Goal: Information Seeking & Learning: Understand process/instructions

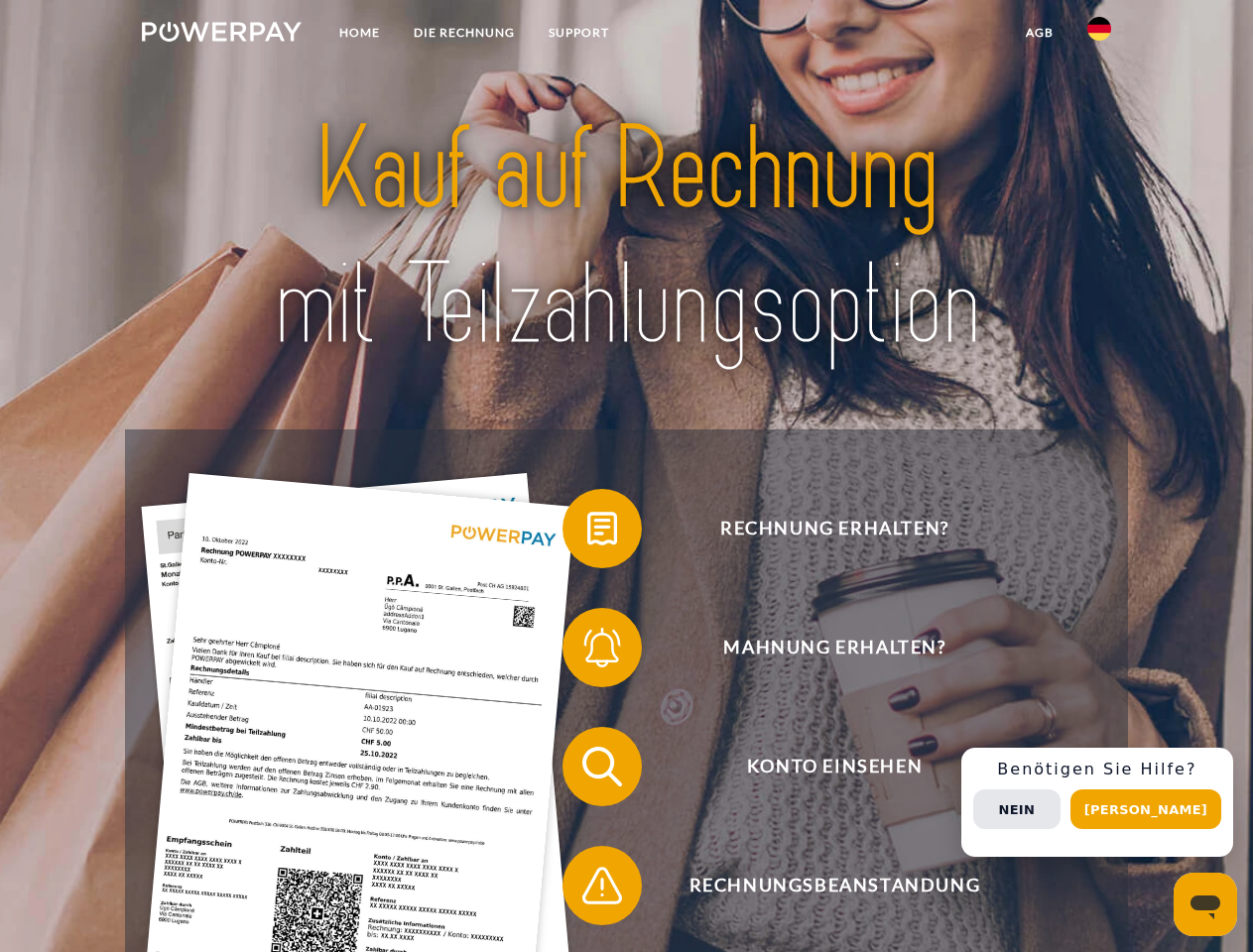
click at [221, 35] on img at bounding box center [221, 32] width 159 height 20
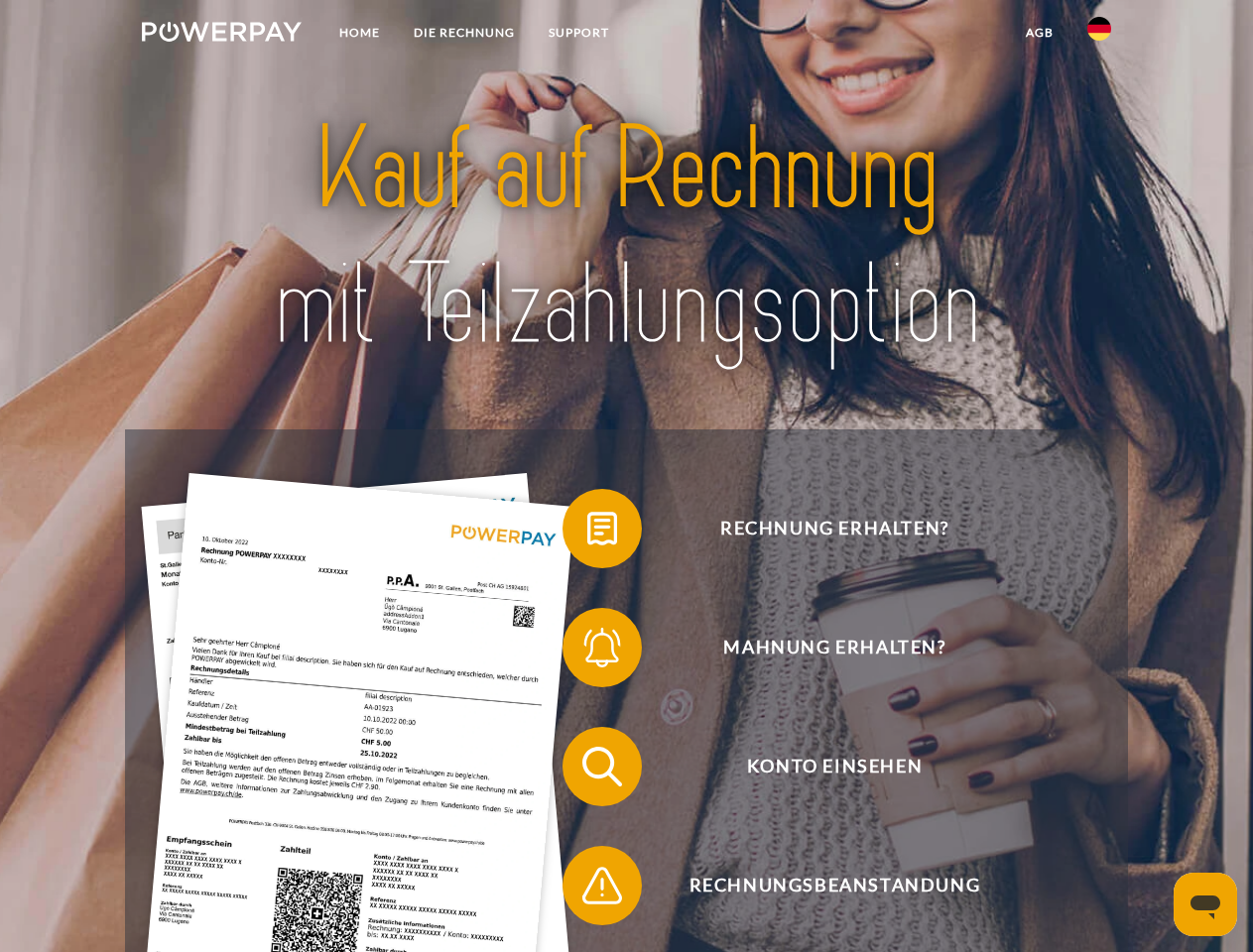
click at [1099, 35] on img at bounding box center [1099, 29] width 24 height 24
click at [1039, 33] on link "agb" at bounding box center [1040, 33] width 62 height 36
click at [588, 533] on span at bounding box center [573, 529] width 100 height 100
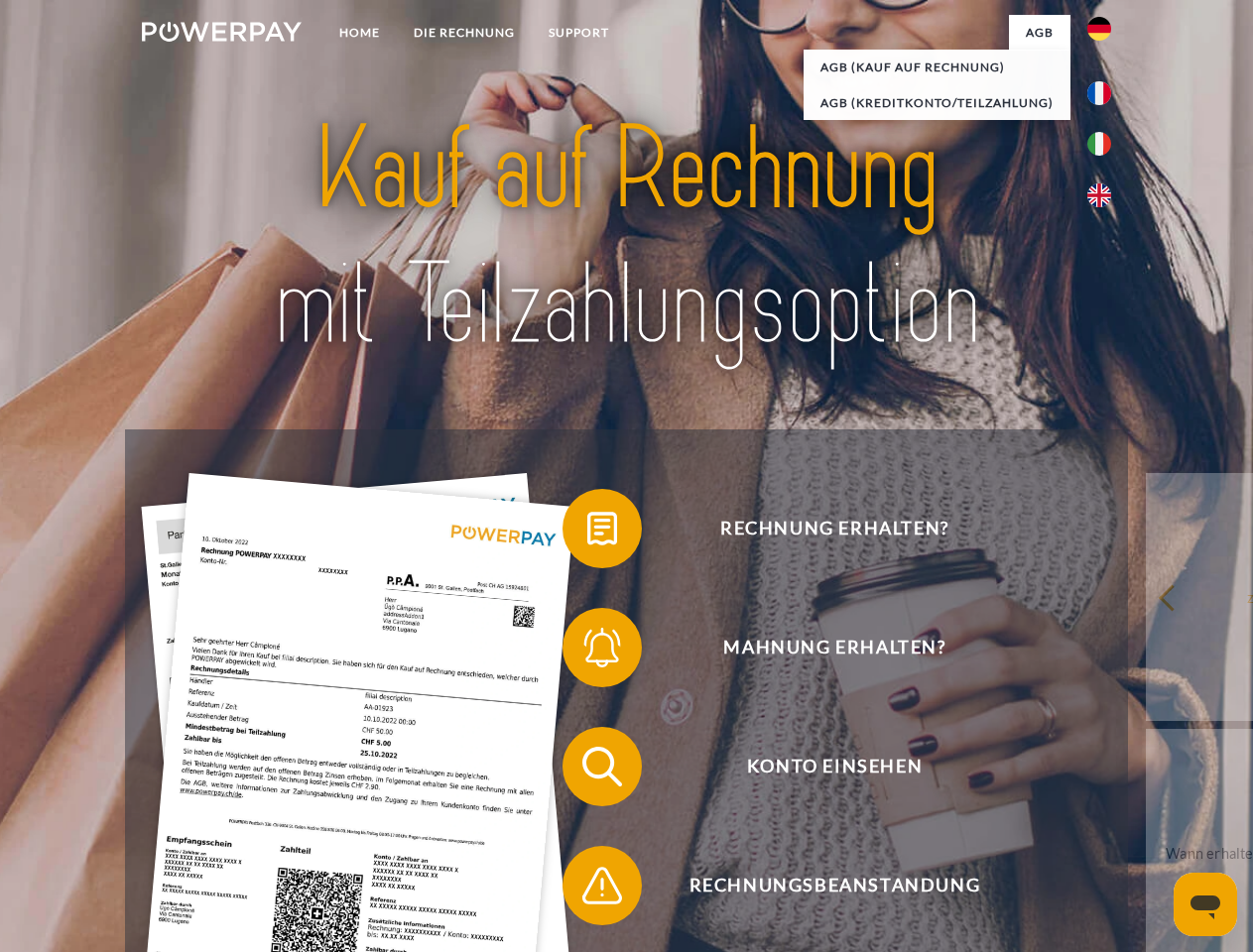
click at [588, 651] on span at bounding box center [573, 647] width 100 height 100
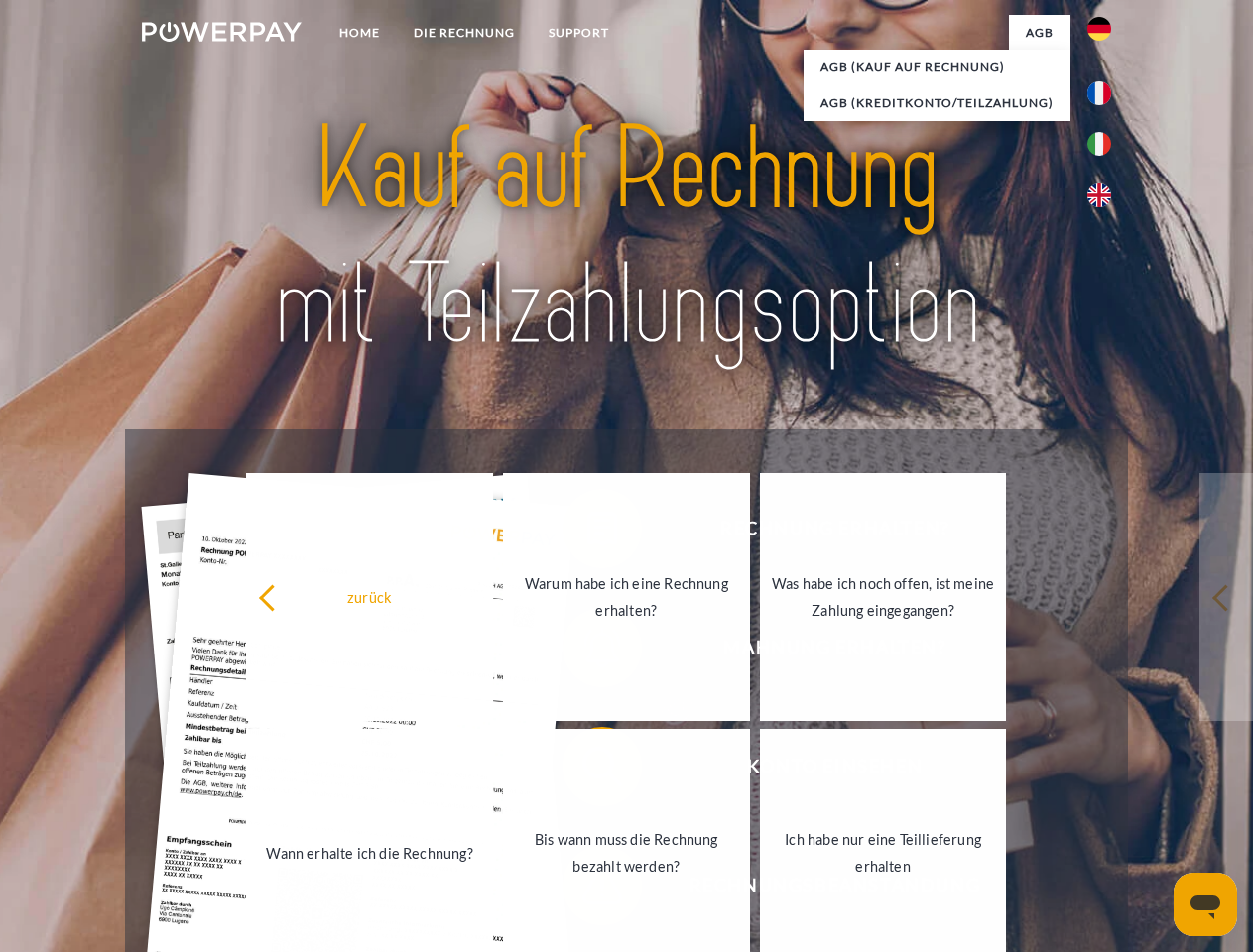
click at [588, 771] on link "Bis wann muss die Rechnung bezahlt werden?" at bounding box center [626, 852] width 247 height 248
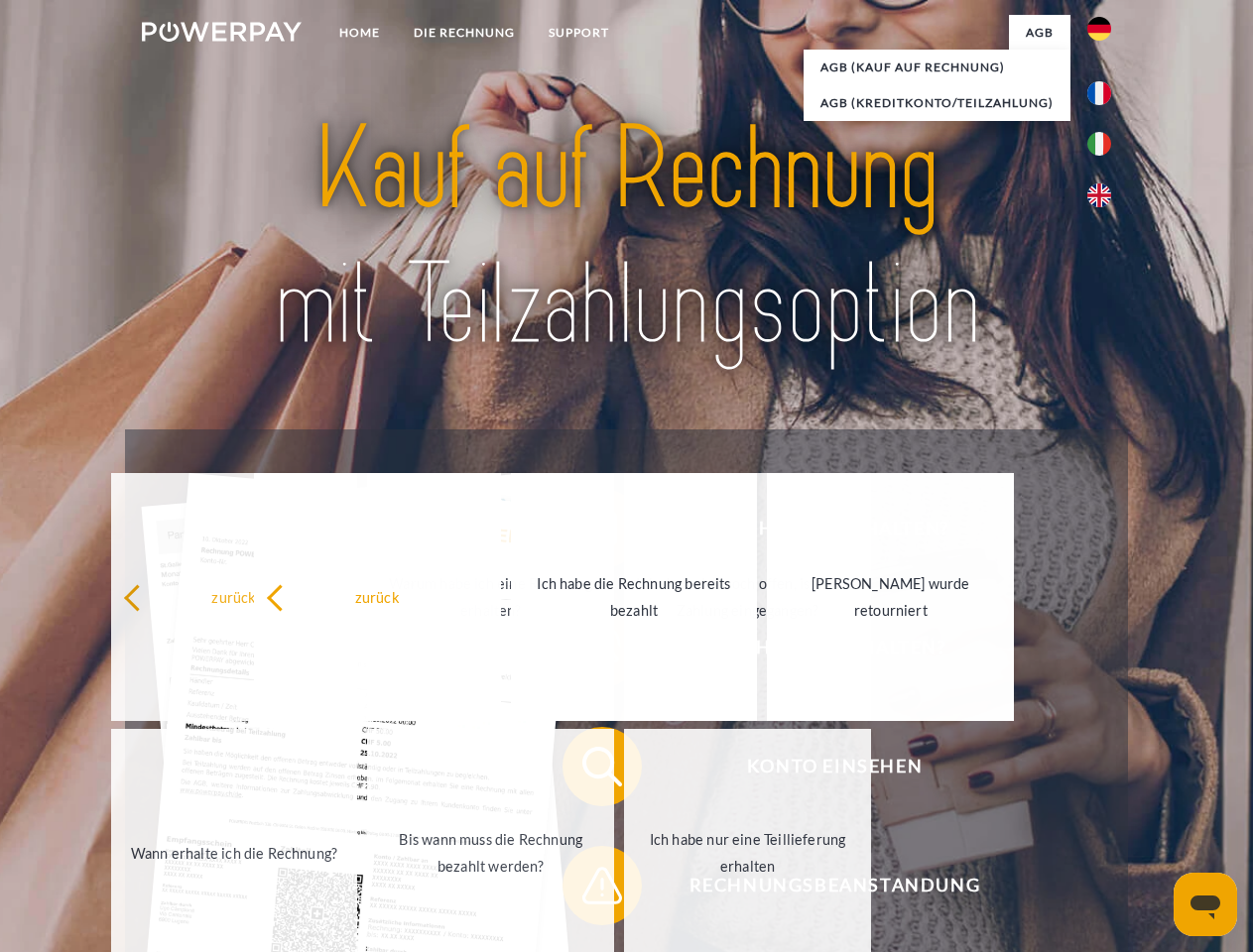
click at [588, 889] on span at bounding box center [573, 885] width 100 height 100
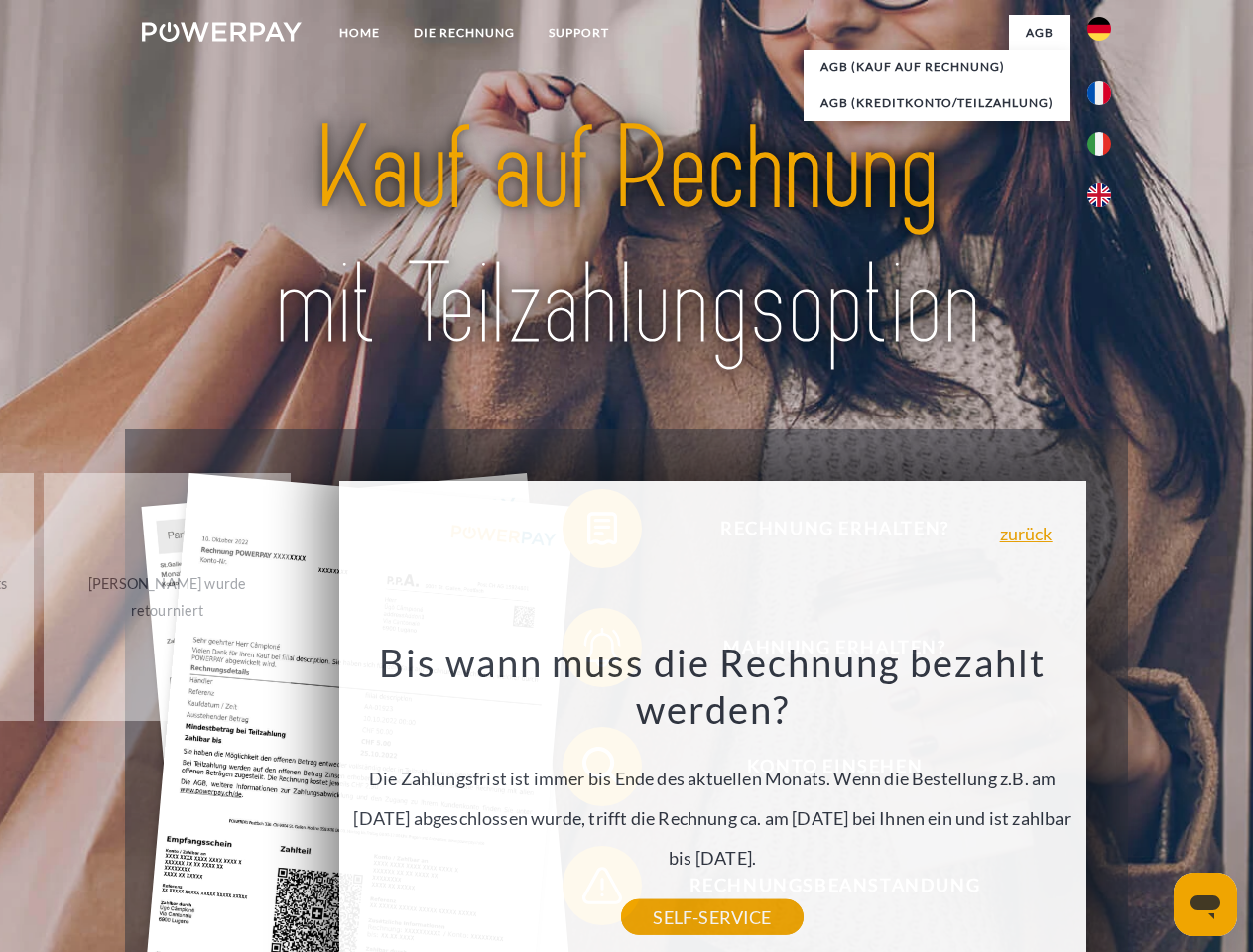
click at [1104, 803] on div "Rechnung erhalten? Mahnung erhalten? Konto einsehen" at bounding box center [626, 826] width 1002 height 794
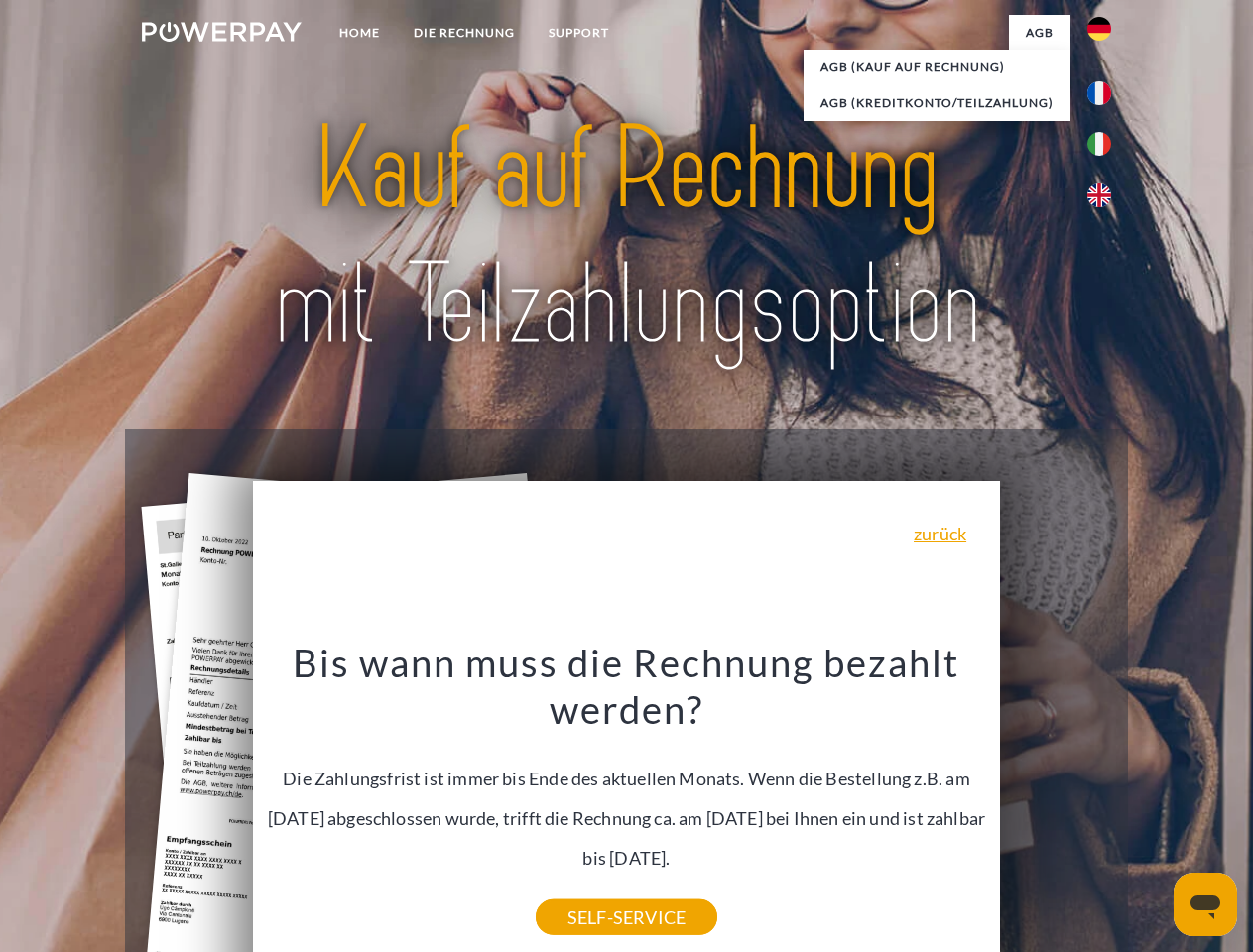
click at [1056, 807] on span "Konto einsehen" at bounding box center [834, 767] width 486 height 80
click at [1152, 810] on header "Home DIE RECHNUNG SUPPORT" at bounding box center [626, 684] width 1253 height 1369
